Goal: Register for event/course

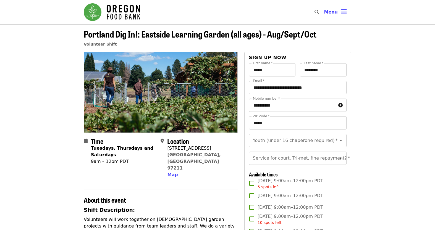
click at [202, 37] on span "Portland Dig In!: Eastside Learning Garden (all ages) - Aug/Sept/Oct" at bounding box center [200, 33] width 233 height 13
click at [132, 10] on img "Main navigation" at bounding box center [112, 12] width 56 height 18
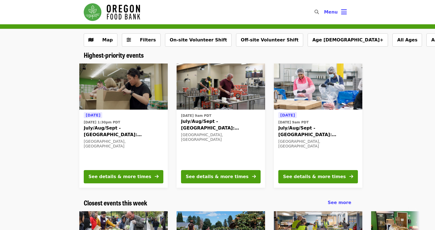
click at [332, 151] on div "[DATE] [DATE] 9am PDT July/Aug/Sept - [GEOGRAPHIC_DATA]: Repack/Sort (age [DEMO…" at bounding box center [318, 139] width 80 height 54
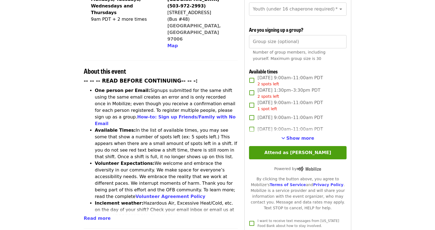
scroll to position [159, 0]
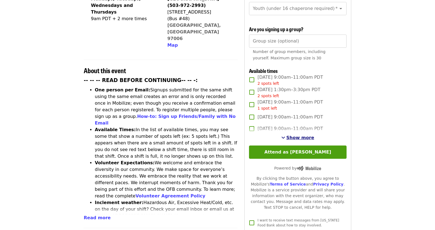
click at [296, 135] on span "Show more" at bounding box center [300, 137] width 28 height 5
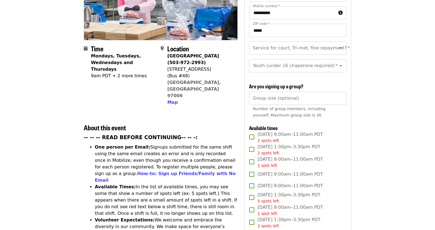
scroll to position [59, 0]
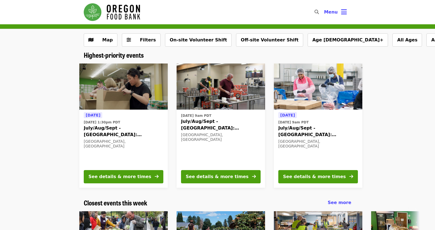
click at [230, 136] on div "Portland, OR" at bounding box center [221, 137] width 80 height 9
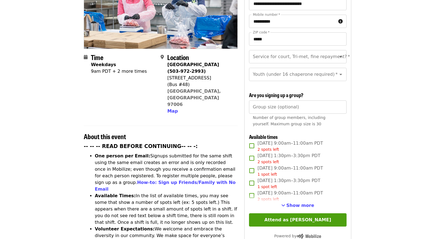
scroll to position [96, 0]
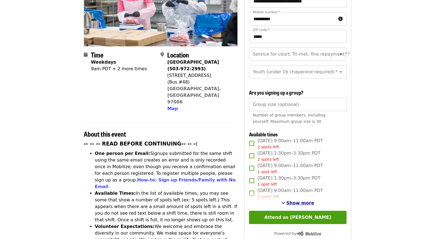
click at [304, 200] on span "Show more" at bounding box center [300, 202] width 28 height 5
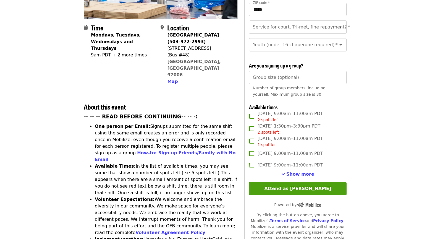
scroll to position [124, 0]
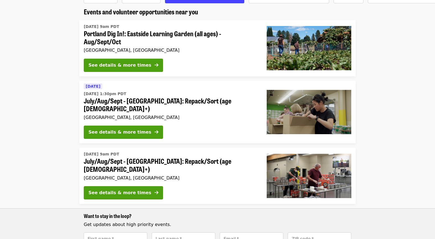
scroll to position [54, 0]
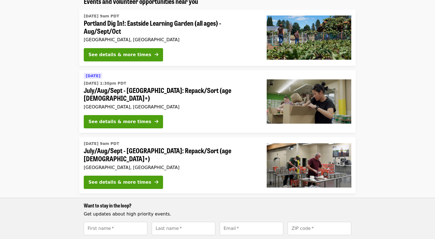
click at [219, 103] on div "[DATE] [DATE] 1:30pm PDT July/Aug/Sept - [GEOGRAPHIC_DATA]: Repack/Sort (age [D…" at bounding box center [170, 101] width 183 height 63
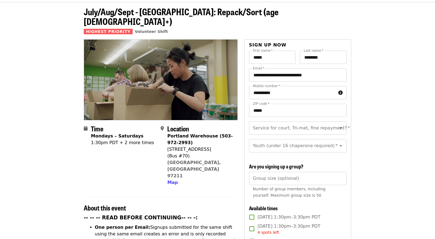
scroll to position [67, 0]
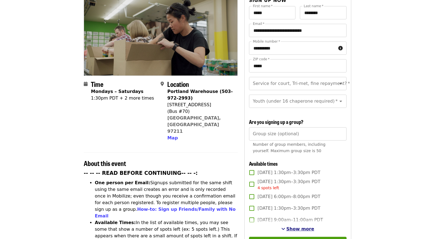
click at [305, 226] on span "Show more" at bounding box center [300, 228] width 28 height 5
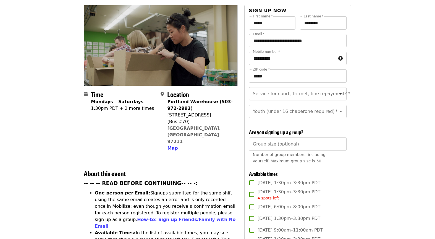
scroll to position [53, 0]
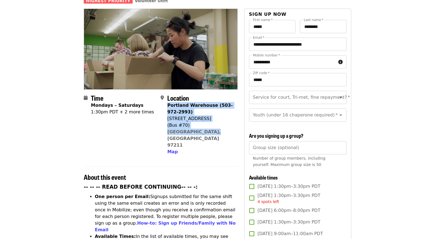
drag, startPoint x: 210, startPoint y: 122, endPoint x: 168, endPoint y: 95, distance: 49.8
click at [168, 102] on div "Portland Warehouse (503-972-2993) 7900 NE 33rd Dr (Bus #70) Portland, OR 97211 …" at bounding box center [200, 128] width 66 height 53
copy span "Portland Warehouse (503-972-2993) 7900 NE 33rd Dr (Bus #70) Portland, OR 97211"
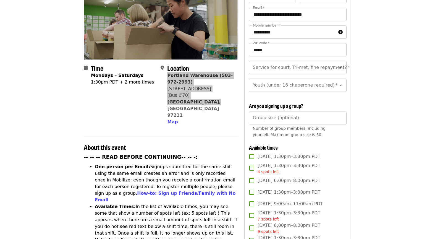
scroll to position [83, 0]
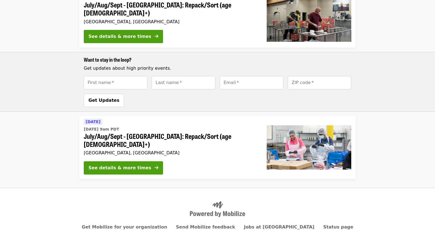
scroll to position [199, 0]
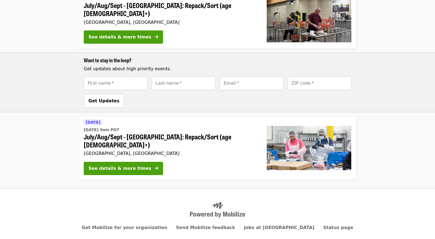
click at [195, 136] on div "Tomorrow Mon, Aug 11 @ 9am PDT July/Aug/Sept - Beaverton: Repack/Sort (age 10+)…" at bounding box center [171, 138] width 174 height 38
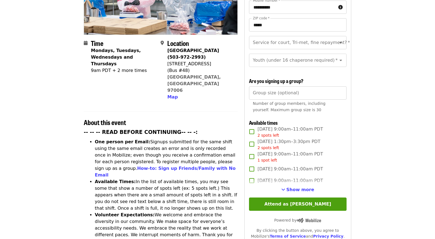
scroll to position [109, 0]
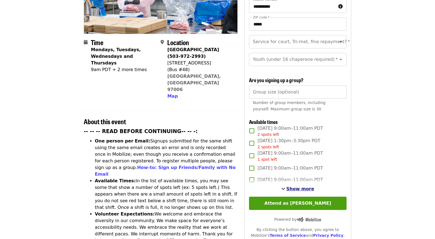
click at [299, 186] on span "Show more" at bounding box center [300, 188] width 28 height 5
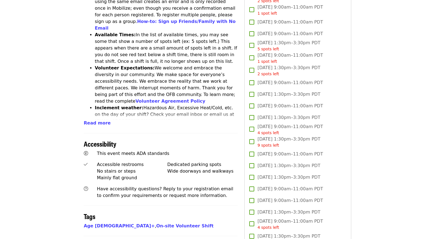
scroll to position [254, 0]
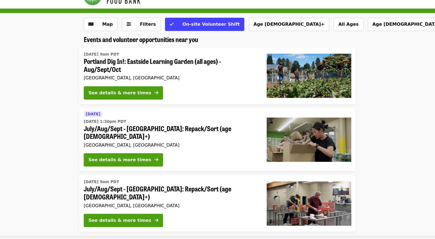
scroll to position [22, 0]
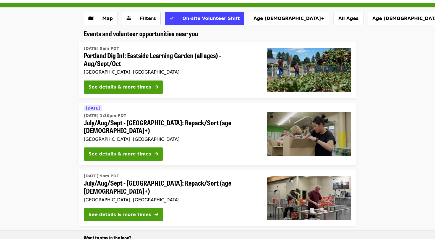
click at [217, 147] on div "See details & more times" at bounding box center [171, 154] width 174 height 15
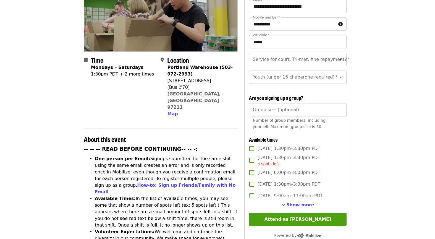
scroll to position [97, 0]
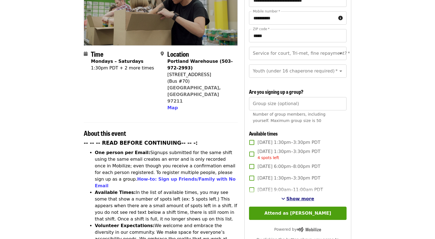
click at [303, 195] on button "Show more" at bounding box center [297, 198] width 33 height 7
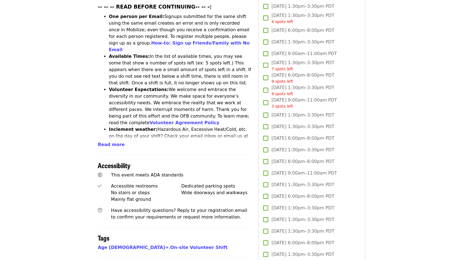
scroll to position [195, 0]
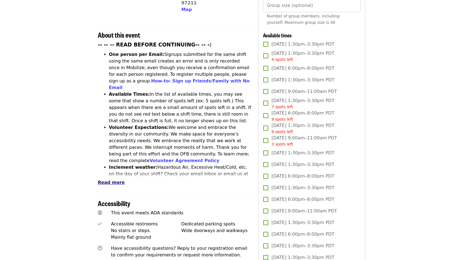
click at [112, 180] on span "Read more" at bounding box center [111, 182] width 27 height 5
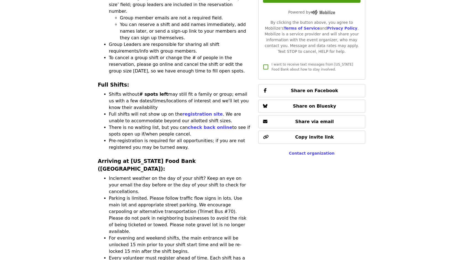
scroll to position [1020, 0]
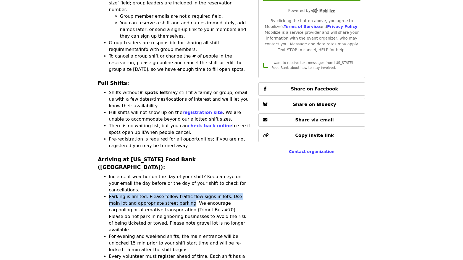
drag, startPoint x: 170, startPoint y: 73, endPoint x: 110, endPoint y: 67, distance: 60.5
click at [110, 193] on li "Parking is limited. Please follow traffic flow signs in lots. Use main lot and …" at bounding box center [180, 213] width 143 height 40
copy li "Parking is limited. Please follow traffic flow signs in lots. Use main lot and …"
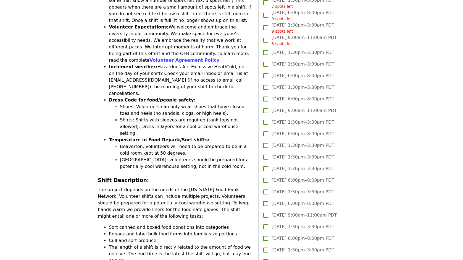
scroll to position [303, 0]
